Goal: Task Accomplishment & Management: Complete application form

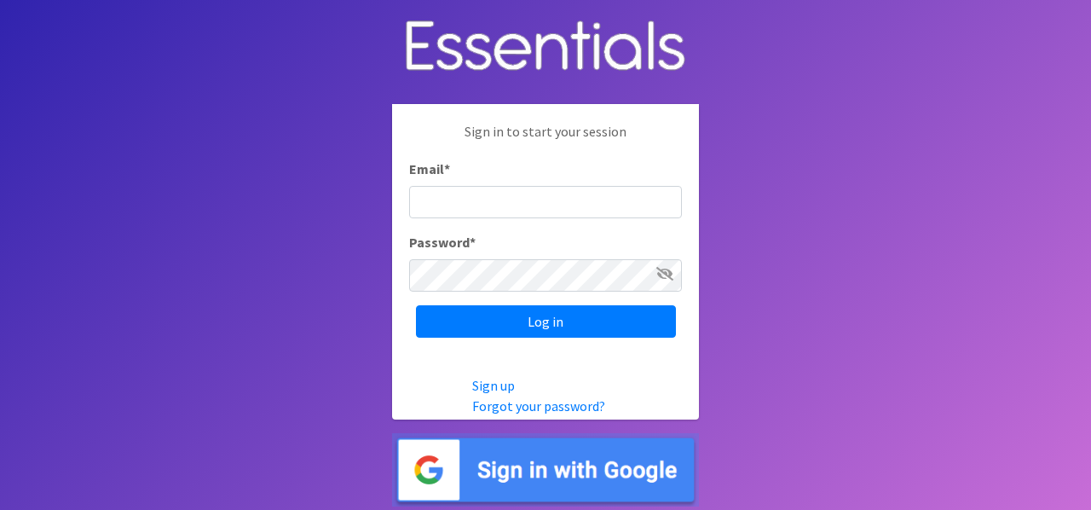
type input "[EMAIL_ADDRESS][DOMAIN_NAME]"
click at [621, 204] on input "[EMAIL_ADDRESS][DOMAIN_NAME]" at bounding box center [545, 202] width 273 height 32
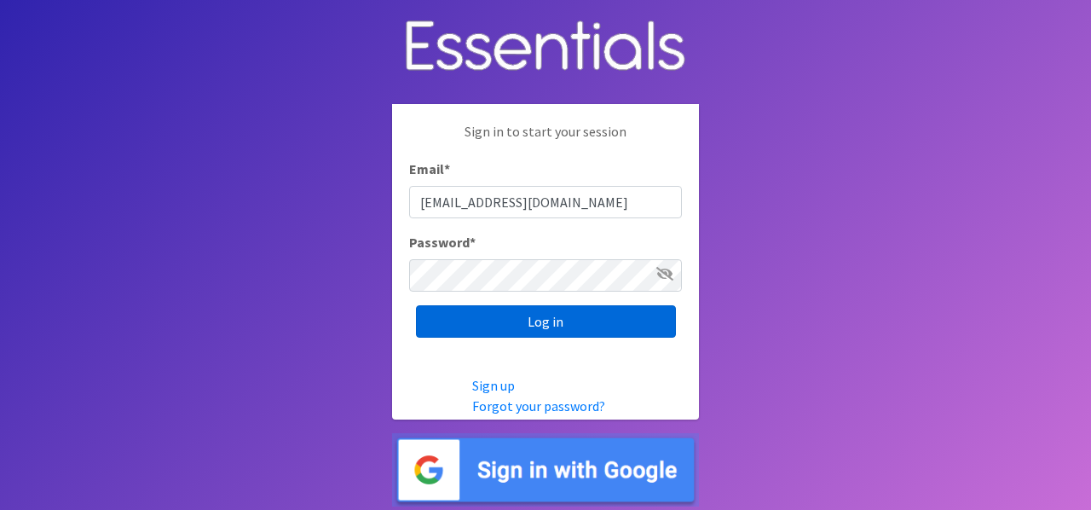
click at [494, 332] on input "Log in" at bounding box center [546, 321] width 260 height 32
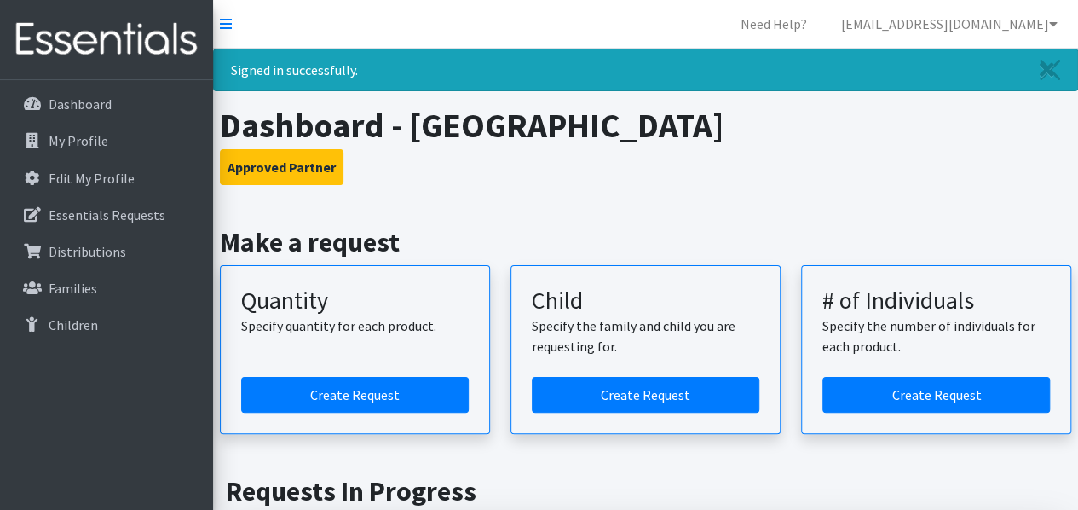
click at [659, 26] on nav "Need Help? srather@mogoodwillexcel.org Organization Settings My Co-Workers My P…" at bounding box center [645, 24] width 865 height 49
drag, startPoint x: 867, startPoint y: 0, endPoint x: 678, endPoint y: 23, distance: 190.5
click at [678, 23] on nav "Need Help? srather@mogoodwillexcel.org Organization Settings My Co-Workers My P…" at bounding box center [645, 24] width 865 height 49
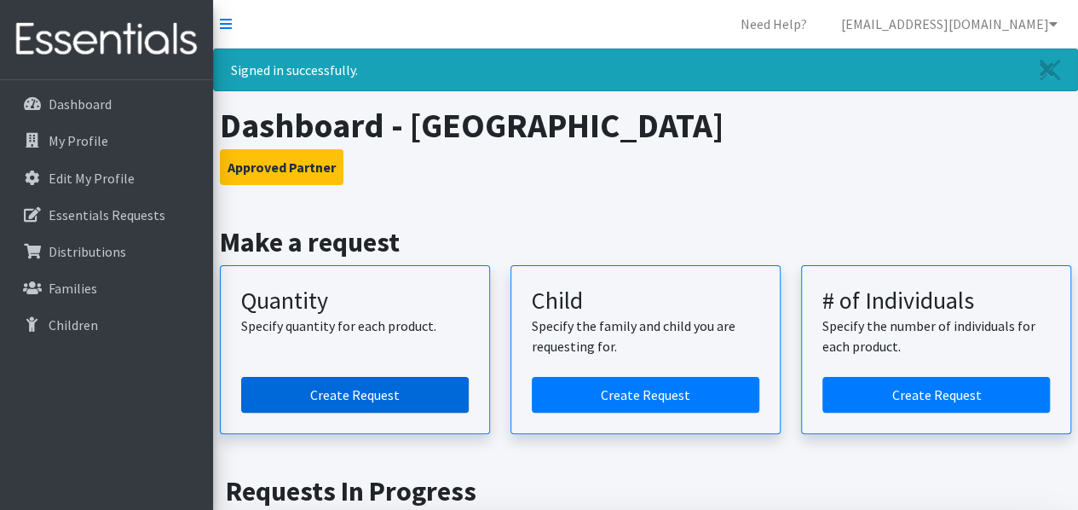
click at [406, 383] on link "Create Request" at bounding box center [354, 395] width 227 height 36
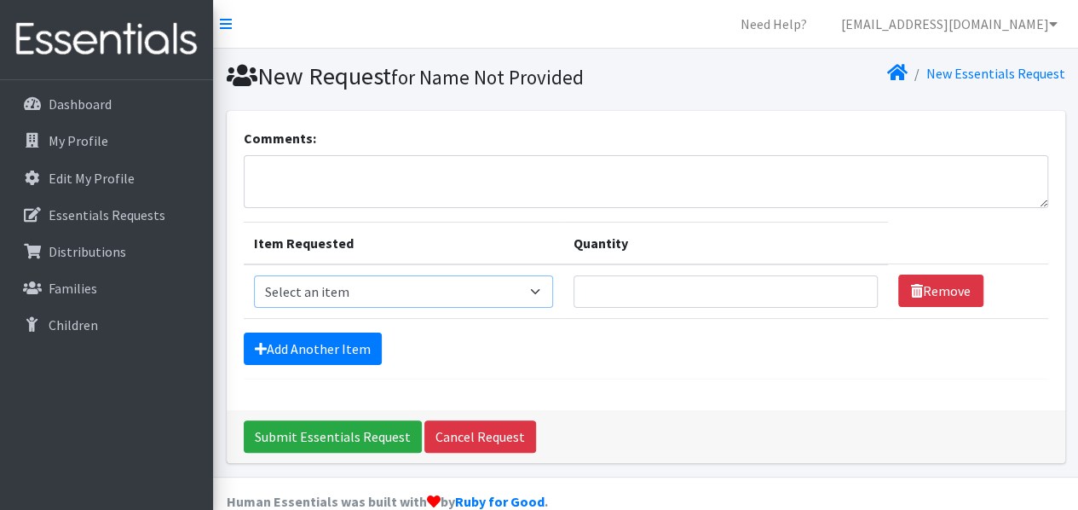
click at [446, 297] on select "Select an item Child (Newborn) Child (Size 1) Child (Size 2) Child (Size 3) Chi…" at bounding box center [404, 291] width 300 height 32
select select "3063"
click at [254, 275] on select "Select an item Child (Newborn) Child (Size 1) Child (Size 2) Child (Size 3) Chi…" at bounding box center [404, 291] width 300 height 32
click at [600, 295] on input "Quantity" at bounding box center [724, 291] width 303 height 32
type input "1"
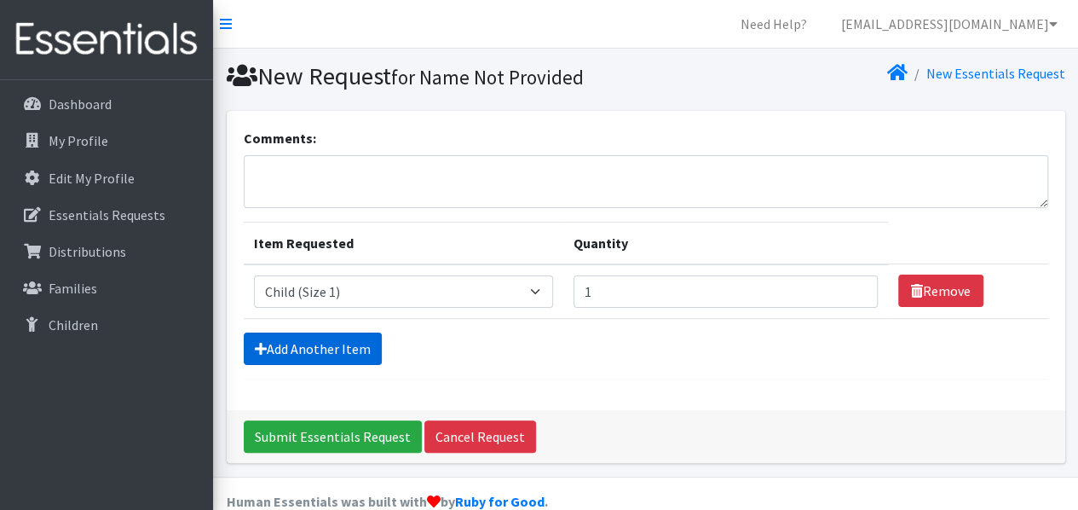
click at [365, 348] on link "Add Another Item" at bounding box center [313, 348] width 138 height 32
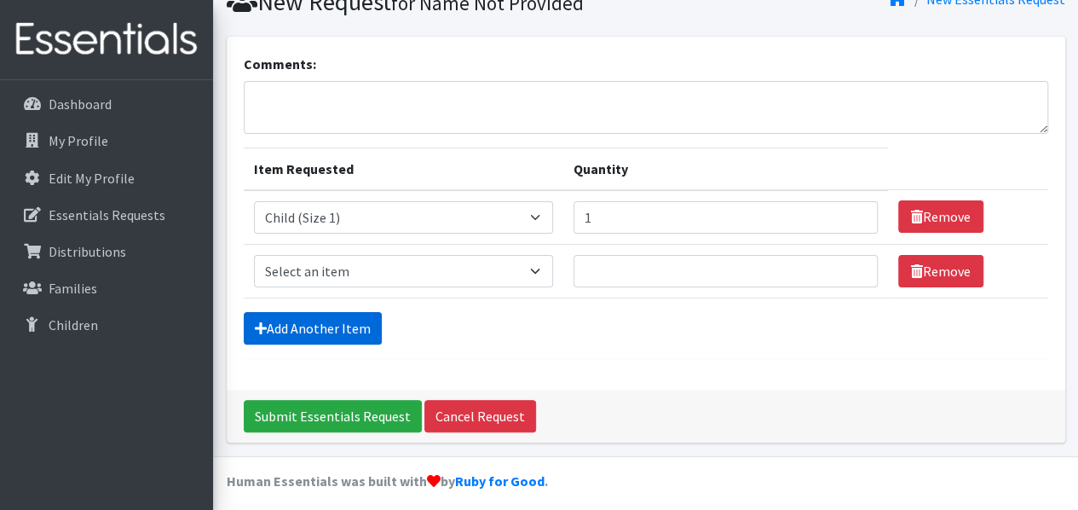
scroll to position [81, 0]
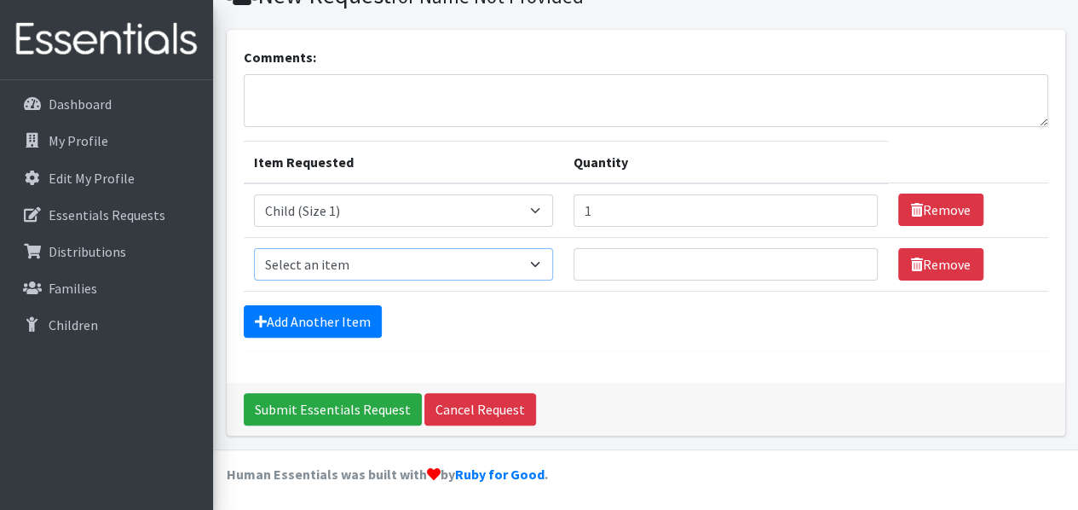
click at [422, 268] on select "Select an item Child (Newborn) Child (Size 1) Child (Size 2) Child (Size 3) Chi…" at bounding box center [404, 264] width 300 height 32
click at [444, 266] on select "Select an item Child (Newborn) Child (Size 1) Child (Size 2) Child (Size 3) Chi…" at bounding box center [404, 264] width 300 height 32
select select "3065"
click at [254, 248] on select "Select an item Child (Newborn) Child (Size 1) Child (Size 2) Child (Size 3) Chi…" at bounding box center [404, 264] width 300 height 32
click at [573, 264] on input "Quantity" at bounding box center [724, 264] width 303 height 32
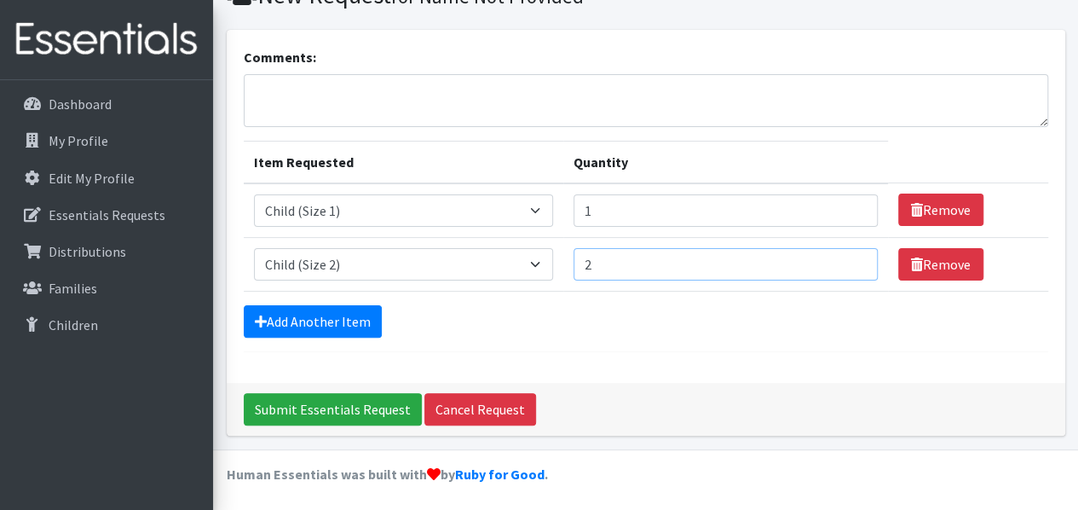
type input "2"
click at [573, 213] on input "1" at bounding box center [724, 210] width 303 height 32
type input "2"
click at [354, 332] on link "Add Another Item" at bounding box center [313, 321] width 138 height 32
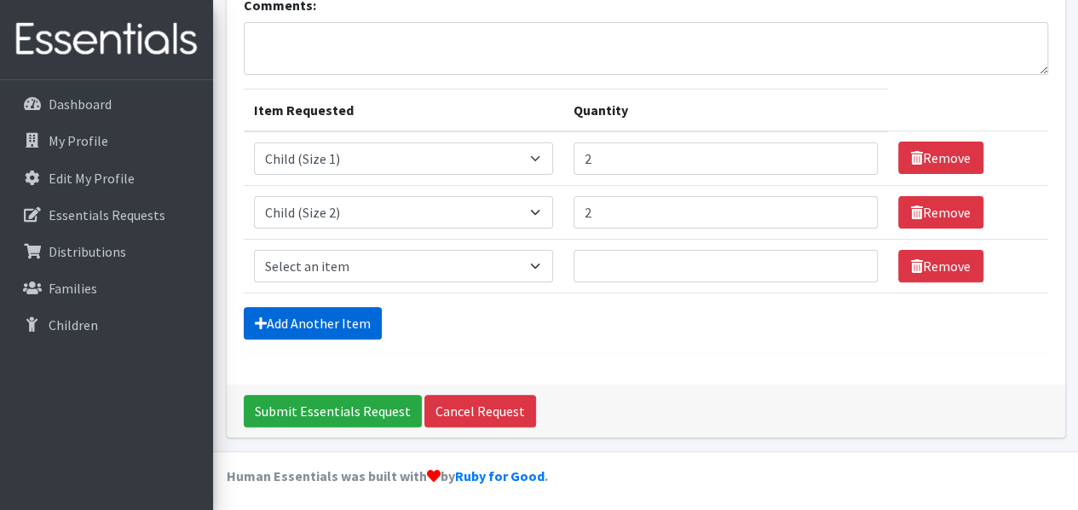
scroll to position [135, 0]
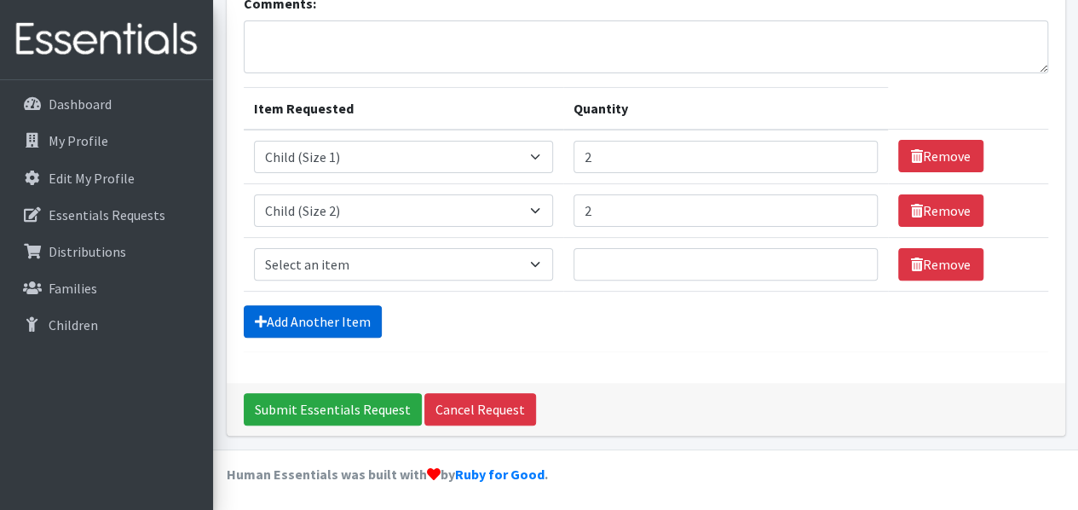
click at [353, 323] on link "Add Another Item" at bounding box center [313, 321] width 138 height 32
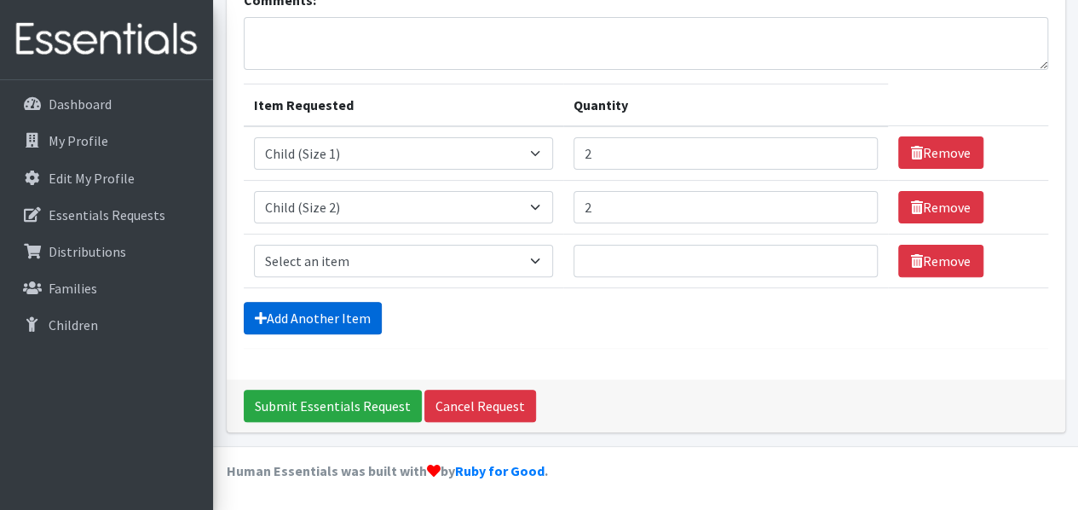
scroll to position [187, 0]
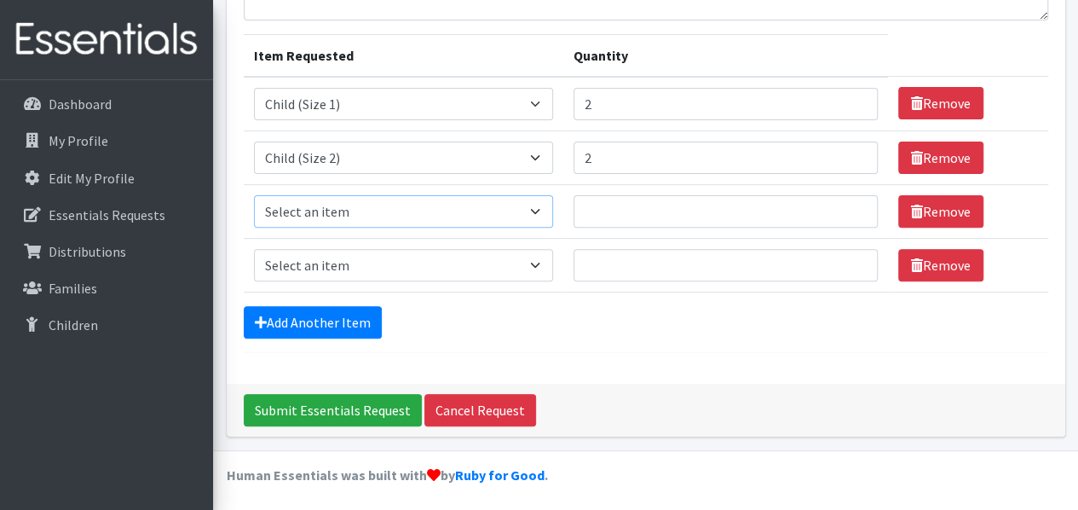
click at [422, 213] on select "Select an item Child (Newborn) Child (Size 1) Child (Size 2) Child (Size 3) Chi…" at bounding box center [404, 211] width 300 height 32
select select "3067"
click at [254, 195] on select "Select an item Child (Newborn) Child (Size 1) Child (Size 2) Child (Size 3) Chi…" at bounding box center [404, 211] width 300 height 32
click at [573, 215] on input "Quantity" at bounding box center [724, 211] width 303 height 32
type input "5"
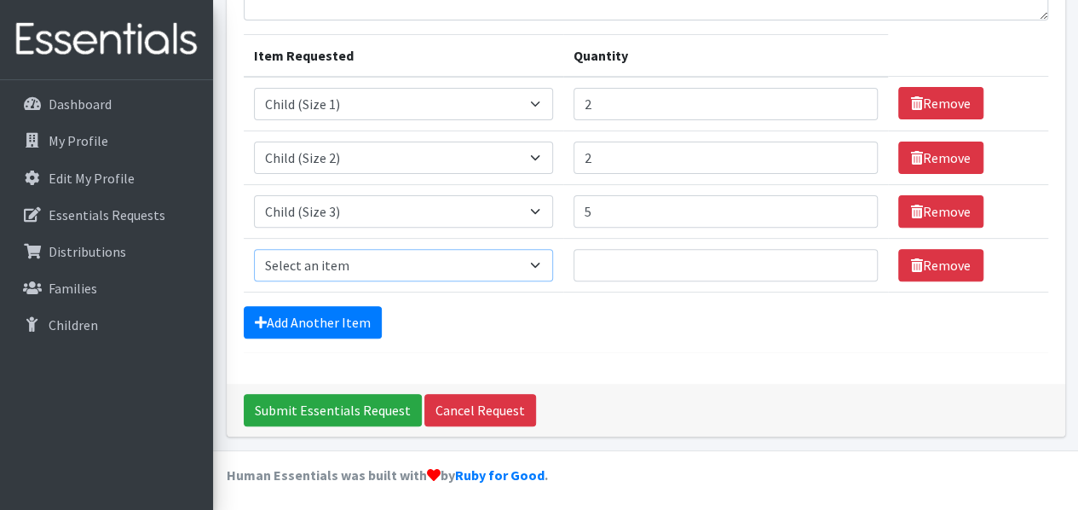
click at [444, 269] on select "Select an item Child (Newborn) Child (Size 1) Child (Size 2) Child (Size 3) Chi…" at bounding box center [404, 265] width 300 height 32
select select "3070"
click at [254, 249] on select "Select an item Child (Newborn) Child (Size 1) Child (Size 2) Child (Size 3) Chi…" at bounding box center [404, 265] width 300 height 32
click at [605, 259] on input "Quantity" at bounding box center [724, 265] width 303 height 32
type input "5"
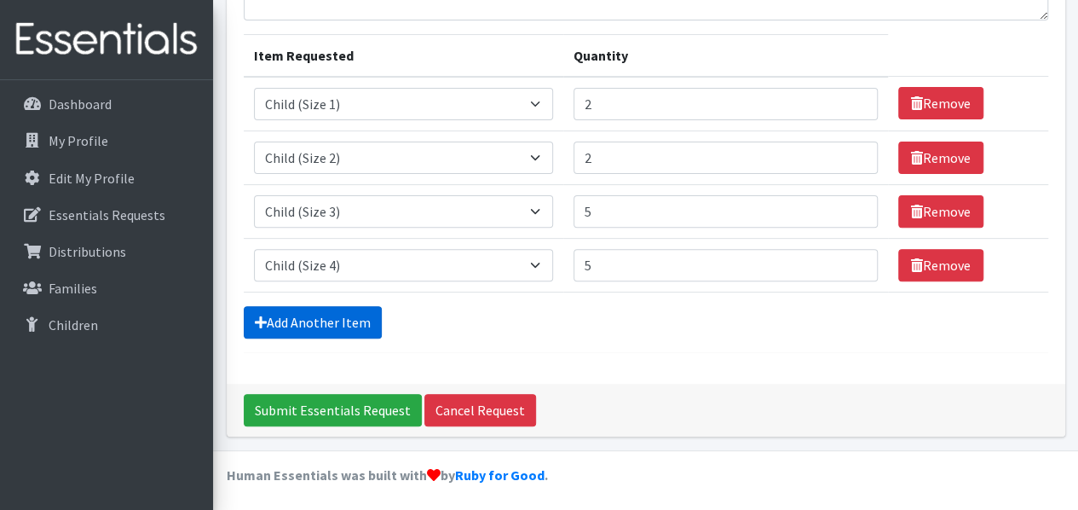
click at [336, 329] on link "Add Another Item" at bounding box center [313, 322] width 138 height 32
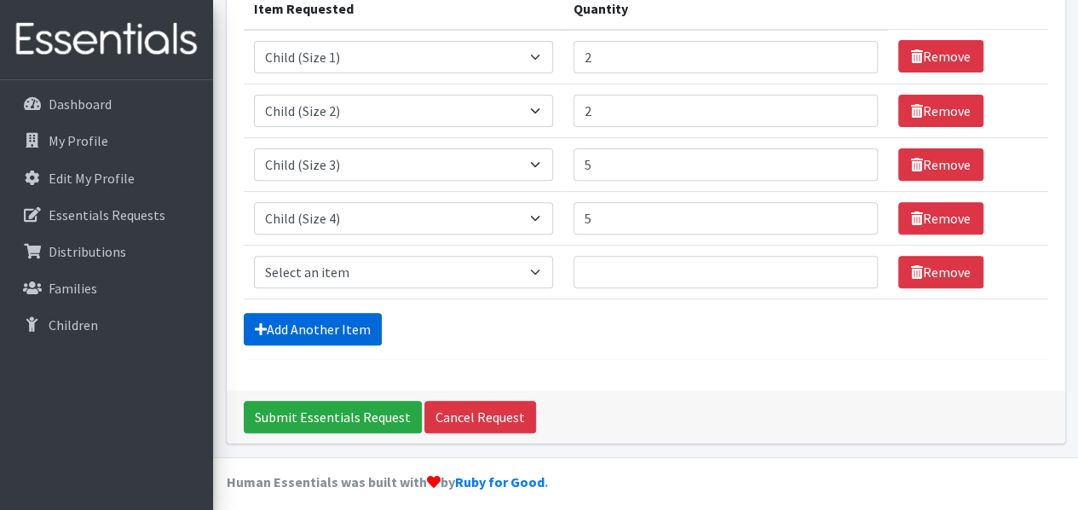
scroll to position [241, 0]
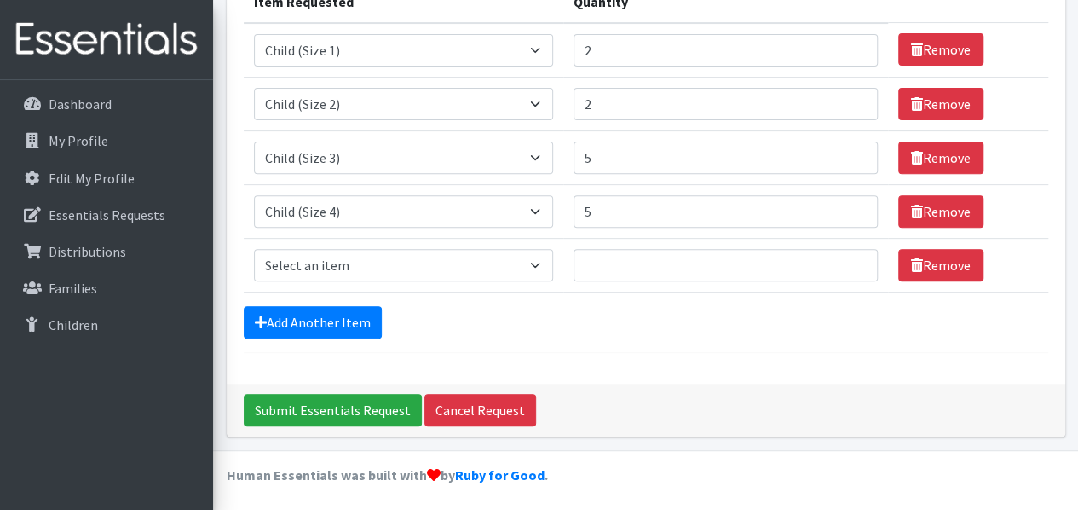
click at [821, 343] on form "Comments: Item Requested Quantity Item Requested Select an item Child (Newborn)…" at bounding box center [646, 120] width 804 height 466
click at [434, 259] on select "Select an item Child (Newborn) Child (Size 1) Child (Size 2) Child (Size 3) Chi…" at bounding box center [404, 265] width 300 height 32
click at [416, 262] on select "Select an item Child (Newborn) Child (Size 1) Child (Size 2) Child (Size 3) Chi…" at bounding box center [404, 265] width 300 height 32
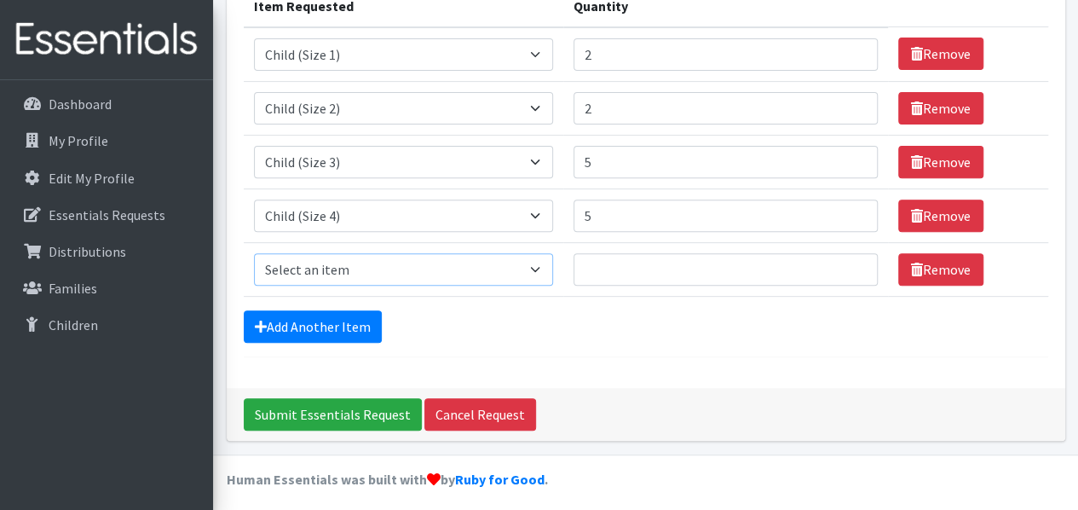
scroll to position [233, 0]
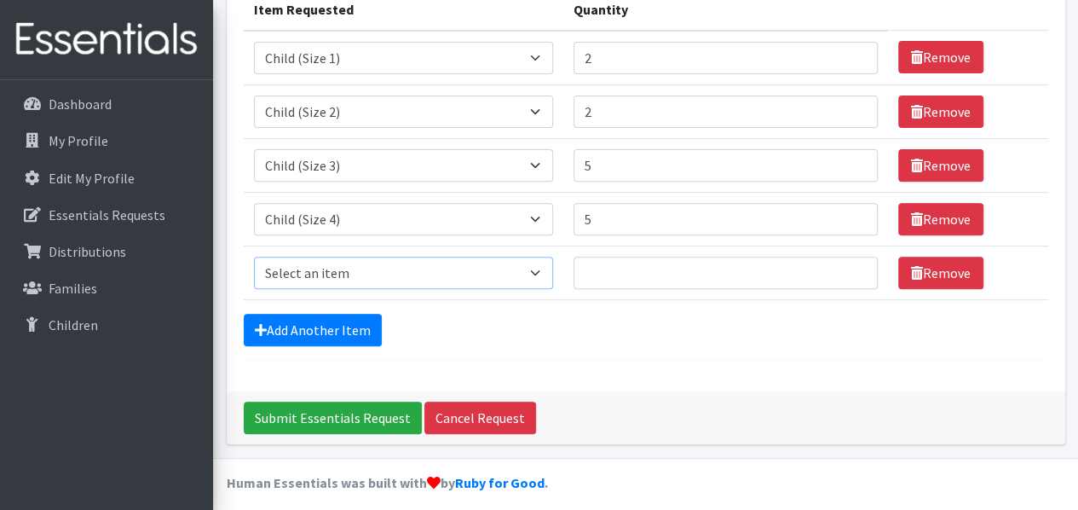
click at [469, 264] on select "Select an item Child (Newborn) Child (Size 1) Child (Size 2) Child (Size 3) Chi…" at bounding box center [404, 272] width 300 height 32
select select "14435"
drag, startPoint x: 469, startPoint y: 264, endPoint x: 844, endPoint y: 336, distance: 380.8
drag, startPoint x: 844, startPoint y: 336, endPoint x: 527, endPoint y: 274, distance: 323.0
click at [573, 274] on input "Quantity" at bounding box center [724, 272] width 303 height 32
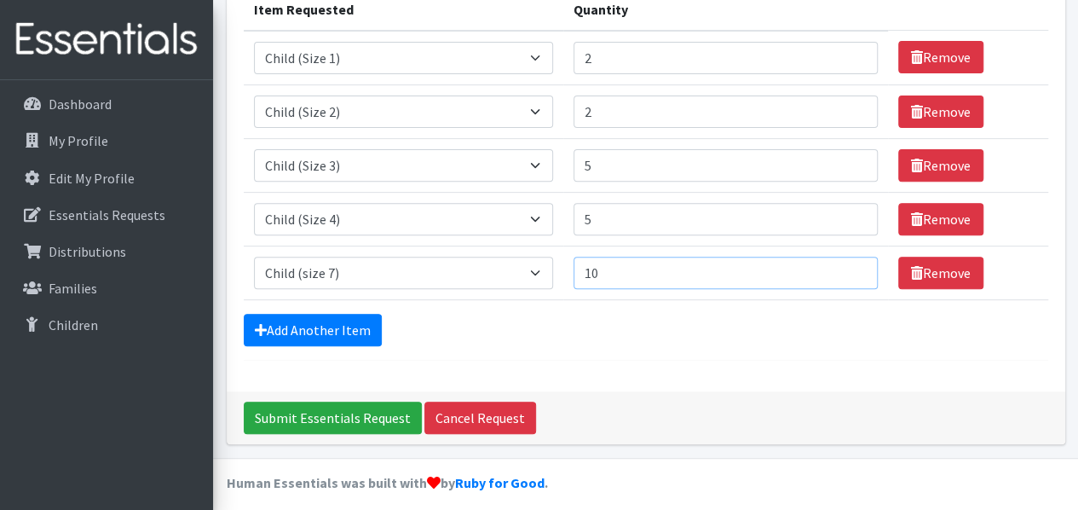
type input "1"
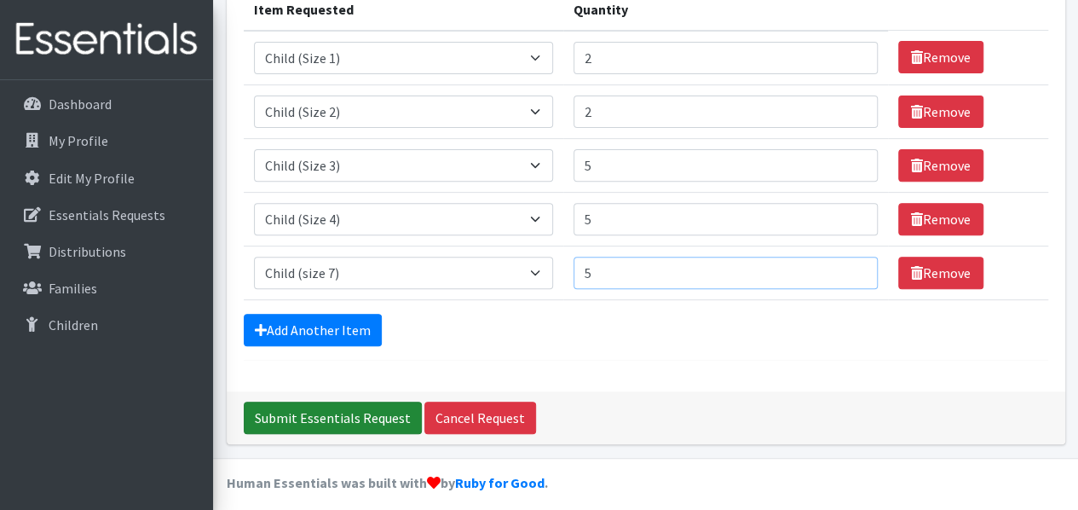
type input "5"
click at [370, 413] on input "Submit Essentials Request" at bounding box center [333, 417] width 178 height 32
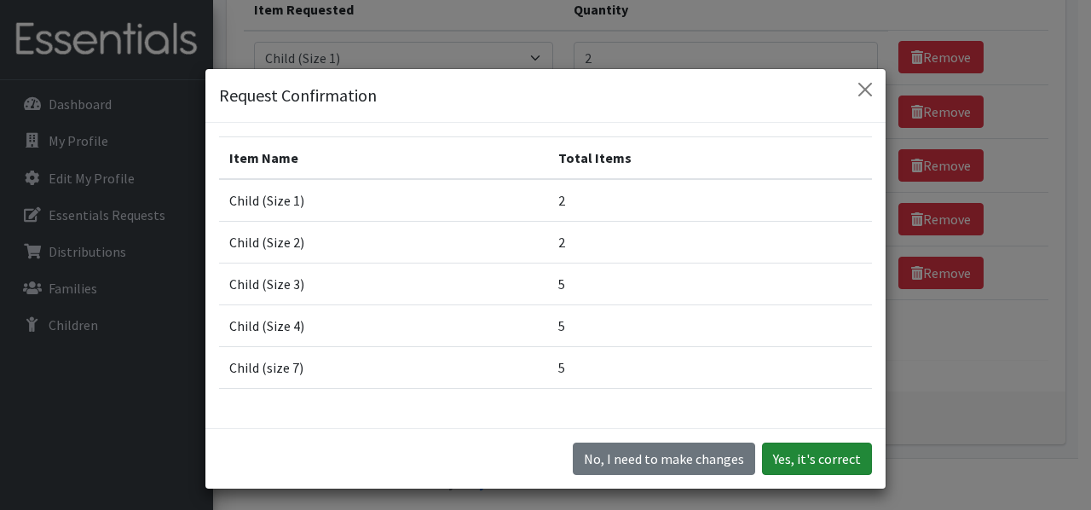
click at [831, 452] on button "Yes, it's correct" at bounding box center [817, 458] width 110 height 32
